Goal: Find specific page/section: Find specific page/section

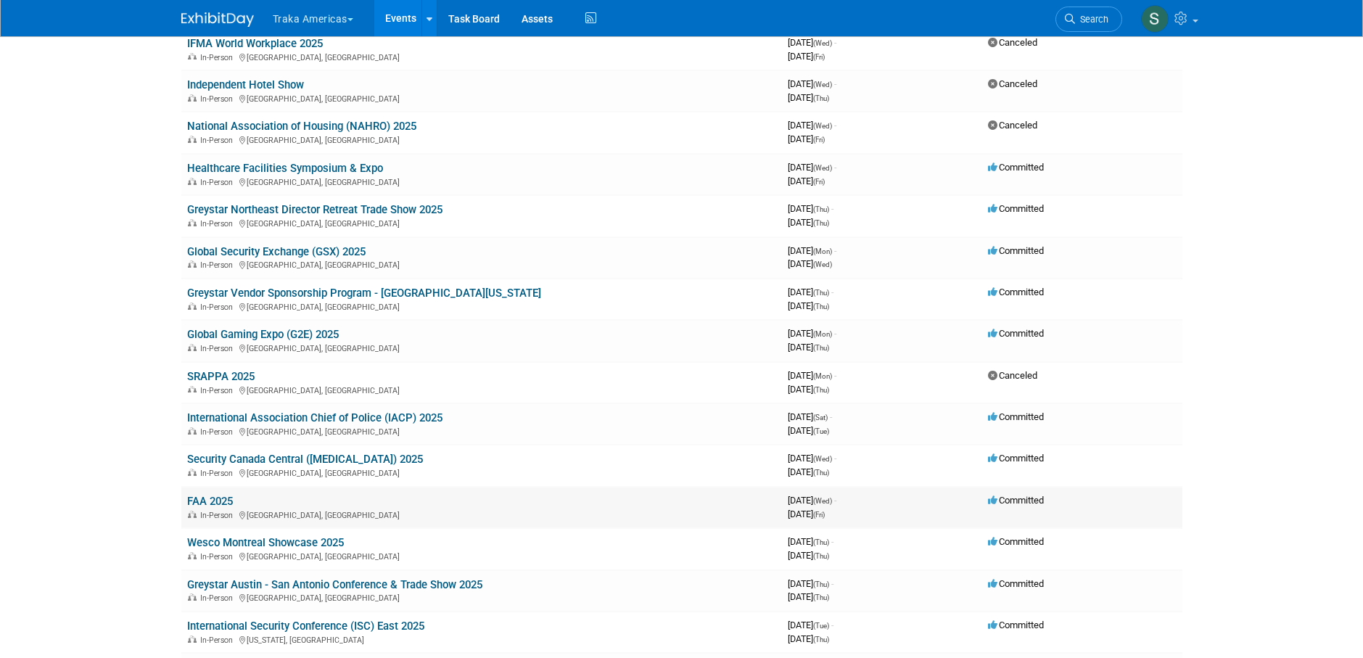
scroll to position [290, 0]
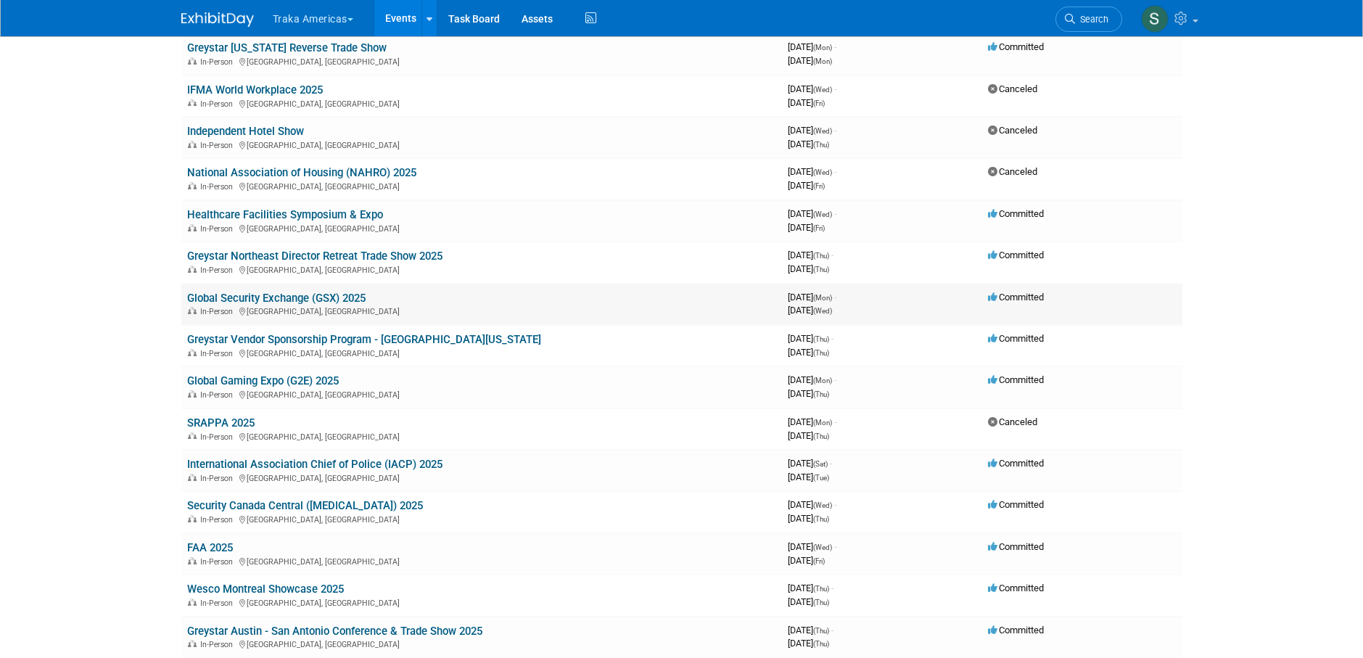
click at [247, 297] on link "Global Security Exchange (GSX) 2025" at bounding box center [276, 298] width 178 height 13
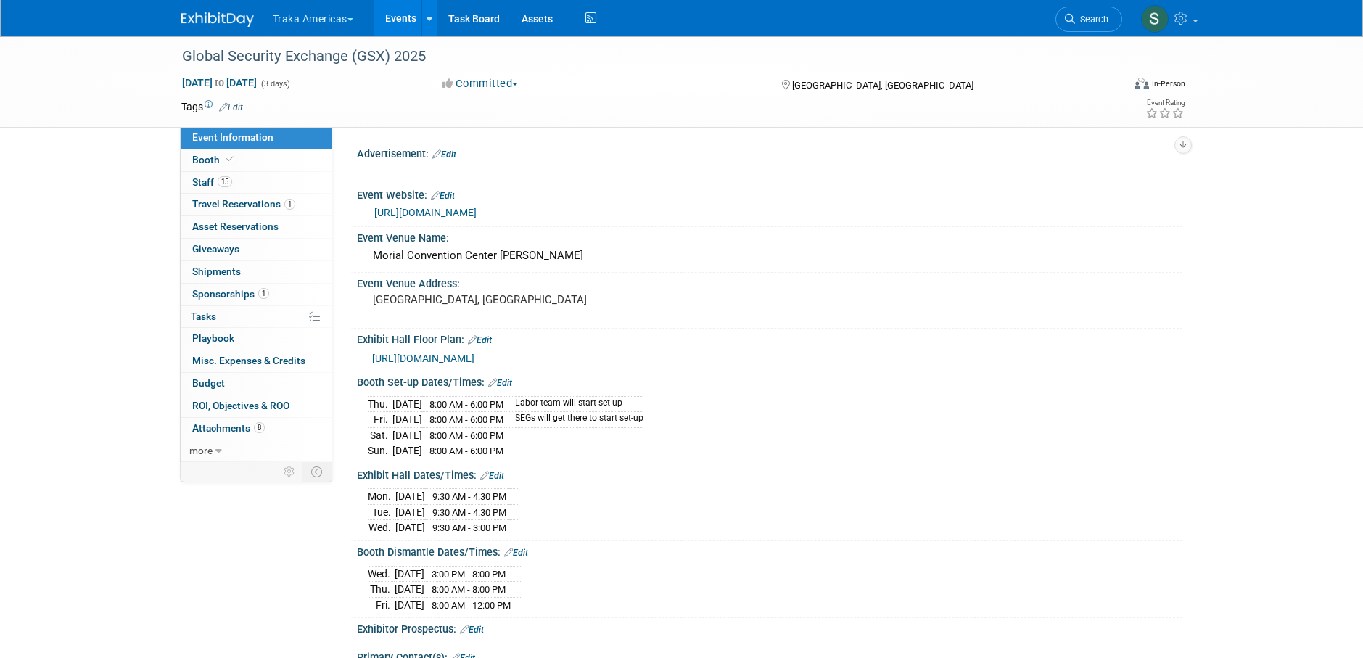
select select "National"
click at [205, 179] on span "Staff 15" at bounding box center [212, 182] width 40 height 12
